Goal: Use online tool/utility: Utilize a website feature to perform a specific function

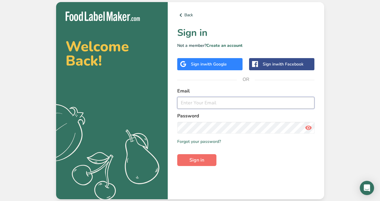
type input "[EMAIL_ADDRESS][DOMAIN_NAME]"
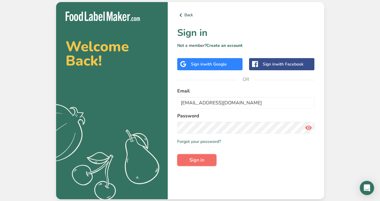
click at [196, 155] on button "Sign in" at bounding box center [196, 160] width 39 height 12
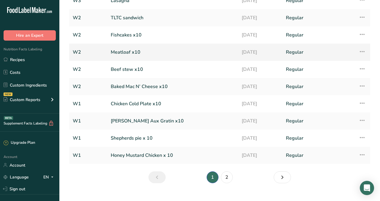
scroll to position [49, 0]
click at [227, 182] on link "2" at bounding box center [227, 177] width 12 height 12
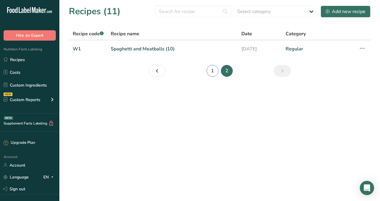
click at [211, 70] on link "1" at bounding box center [213, 71] width 12 height 12
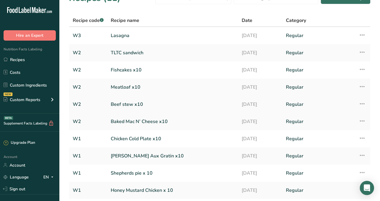
scroll to position [12, 0]
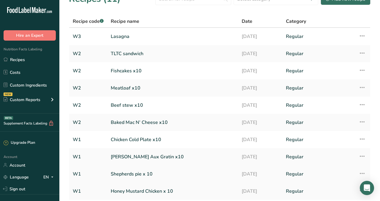
click at [134, 174] on link "Shepherds pie x 10" at bounding box center [173, 174] width 124 height 12
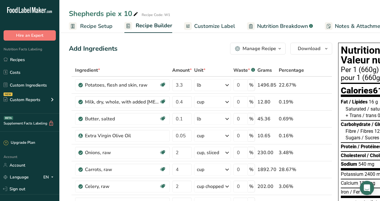
click at [272, 47] on div "Manage Recipe" at bounding box center [260, 48] width 34 height 7
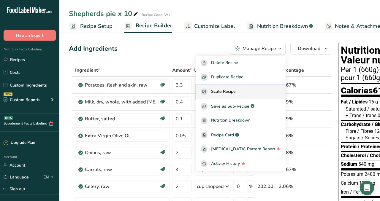
click at [236, 91] on span "Scale Recipe" at bounding box center [223, 91] width 25 height 7
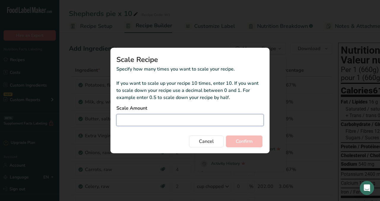
click at [203, 122] on input "Duplicate recipe modal" at bounding box center [189, 120] width 147 height 12
type input "120"
click at [245, 133] on div "Cancel Confirm" at bounding box center [189, 140] width 147 height 14
click at [246, 141] on span "Confirm" at bounding box center [244, 141] width 17 height 7
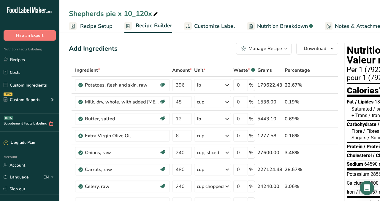
click at [135, 15] on div "Shepherds pie x 10_120x" at bounding box center [114, 13] width 90 height 11
click at [135, 15] on input "Shepherds pie x 10_120x" at bounding box center [220, 13] width 302 height 11
click at [142, 14] on input "Shepherds pie x 120x" at bounding box center [220, 13] width 302 height 11
type input "Shepherds pie x 120"
click at [191, 70] on span "*" at bounding box center [191, 70] width 2 height 7
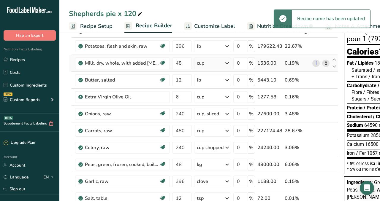
scroll to position [96, 0]
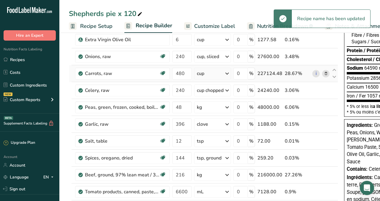
click at [208, 81] on td "cup Portions 1 cup chopped 1 cup grated 1 cup strips or slices See more Weight …" at bounding box center [212, 73] width 39 height 17
click at [208, 74] on div "cup" at bounding box center [212, 74] width 37 height 12
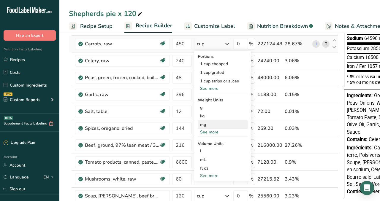
scroll to position [132, 0]
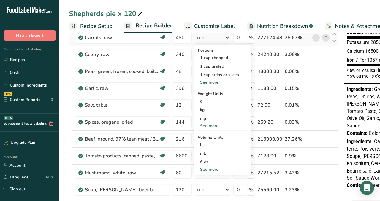
click at [208, 127] on div "See more" at bounding box center [223, 126] width 50 height 6
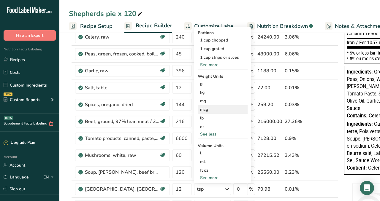
scroll to position [150, 0]
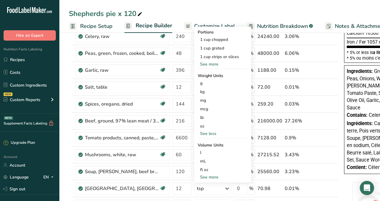
click at [208, 176] on div "See more" at bounding box center [223, 177] width 50 height 6
select select "22"
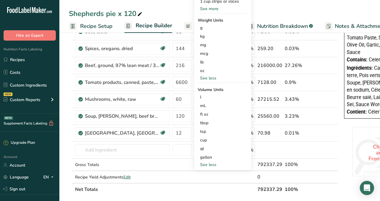
scroll to position [203, 0]
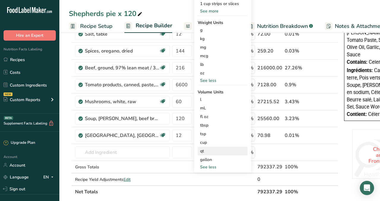
click at [203, 153] on div "qt" at bounding box center [222, 151] width 45 height 6
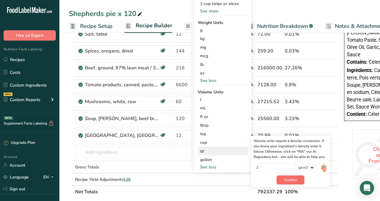
click at [295, 182] on span "Confirm" at bounding box center [290, 180] width 13 height 5
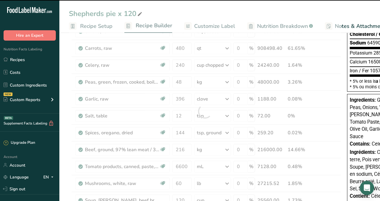
scroll to position [120, 0]
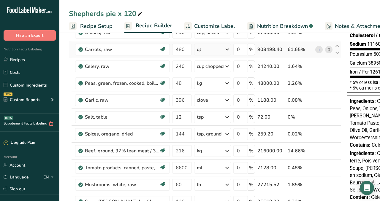
click at [209, 48] on div "qt" at bounding box center [212, 50] width 37 height 12
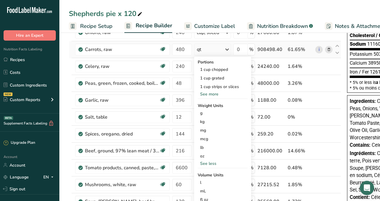
click at [209, 48] on div "qt" at bounding box center [212, 50] width 37 height 12
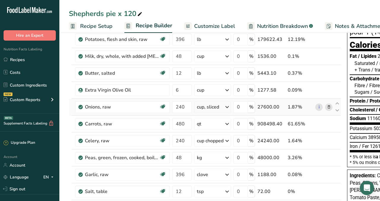
scroll to position [0, 0]
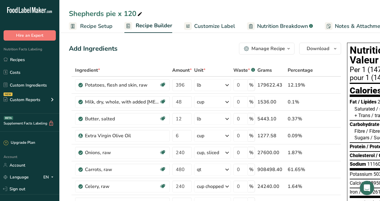
click at [286, 52] on span "button" at bounding box center [288, 48] width 7 height 7
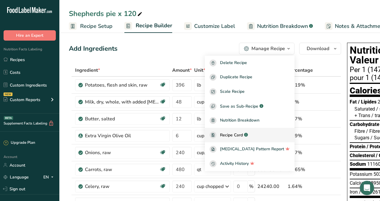
click at [243, 133] on span "Recipe Card" at bounding box center [231, 135] width 23 height 6
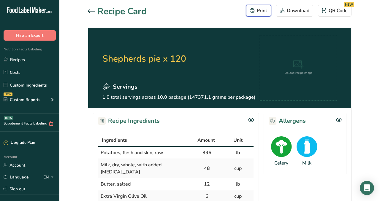
click at [267, 13] on div "Print" at bounding box center [258, 10] width 17 height 7
